Goal: Use online tool/utility: Utilize a website feature to perform a specific function

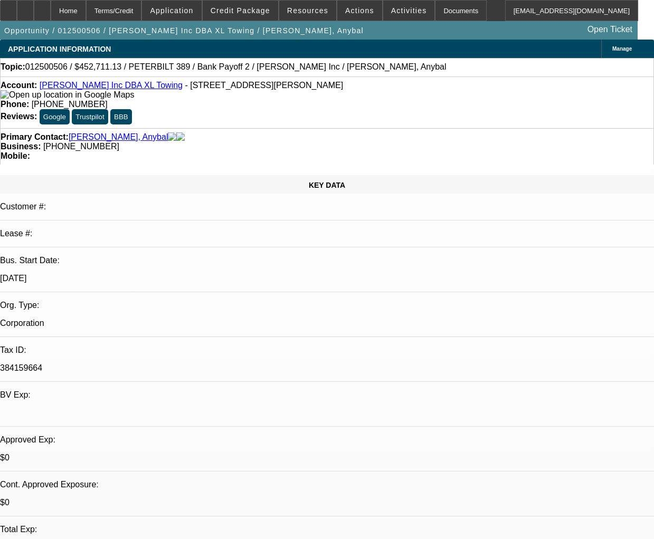
select select "0"
select select "2"
select select "0"
select select "18"
select select "0"
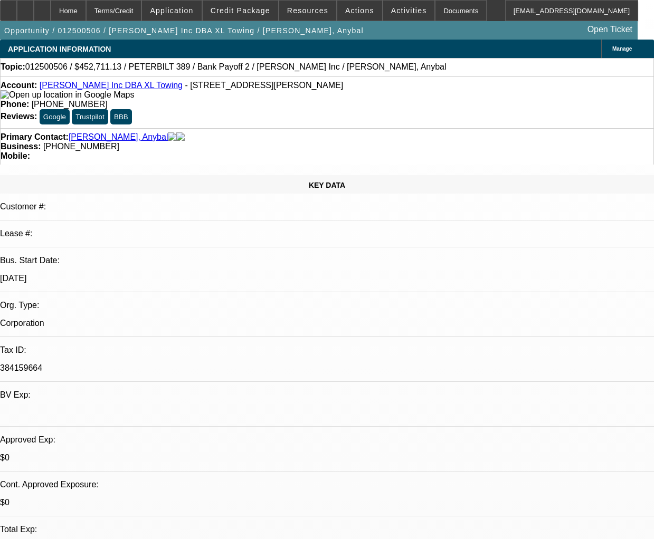
select select "2"
select select "0"
select select "18"
select select "0"
select select "2"
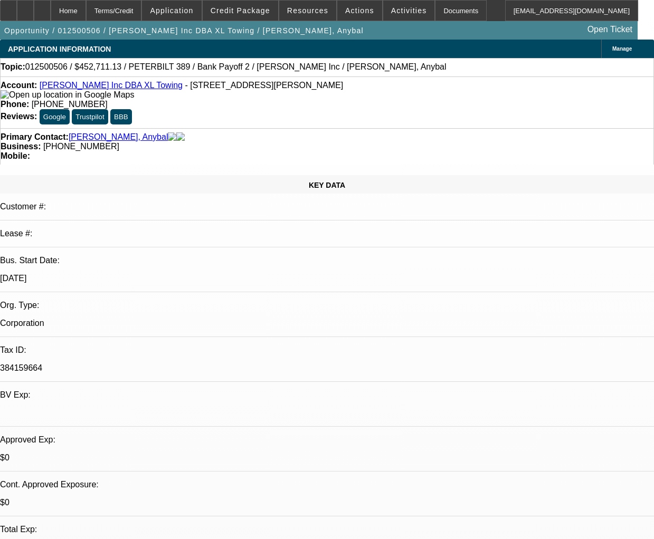
select select "2"
select select "0.2"
select select "4"
select select "0"
select select "2"
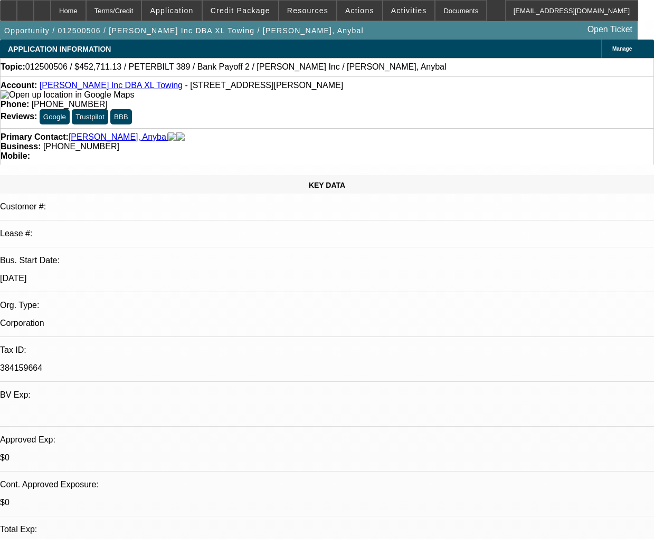
select select "2"
select select "0.2"
select select "4"
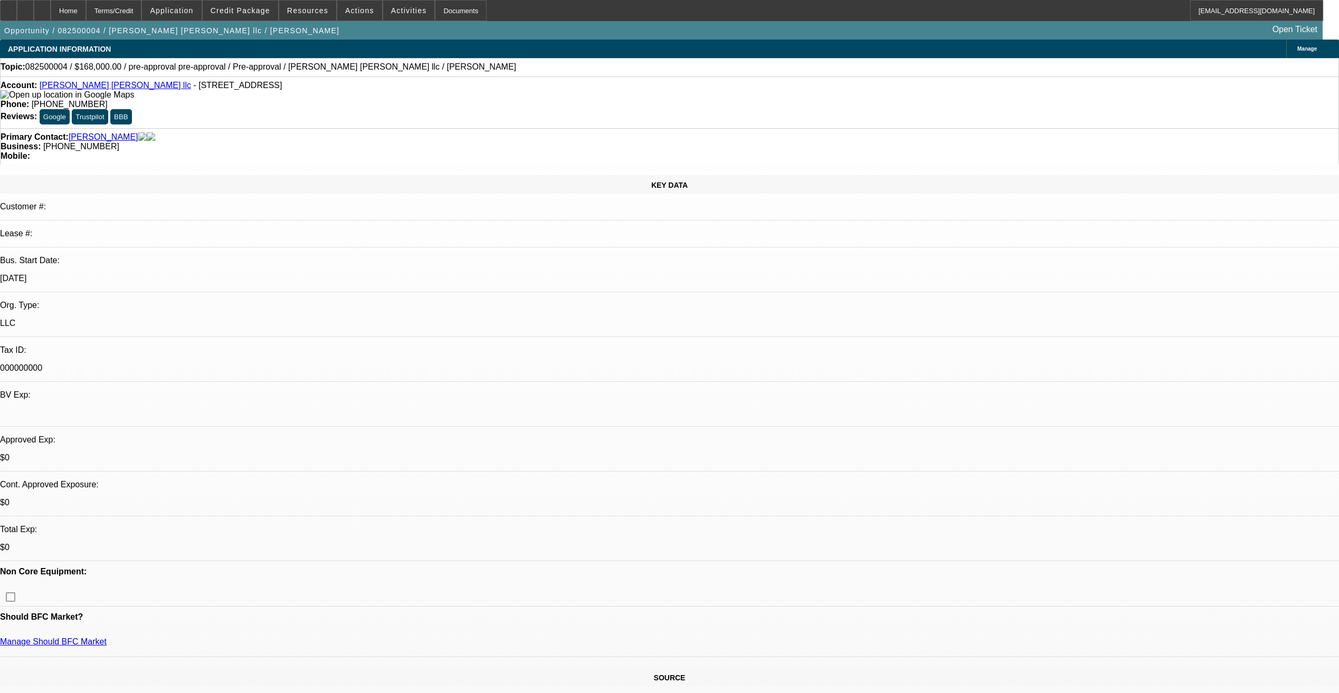
select select "0"
select select "2"
select select "0"
select select "6"
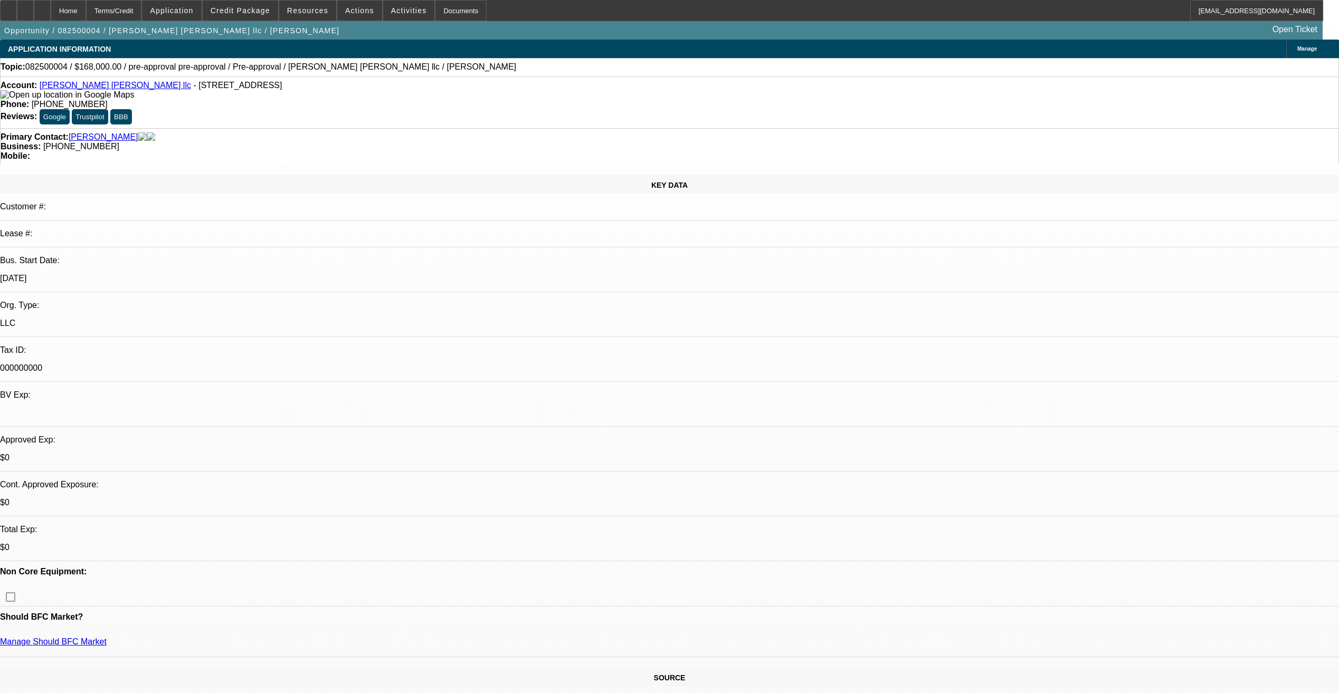
scroll to position [264, 0]
